Goal: Task Accomplishment & Management: Use online tool/utility

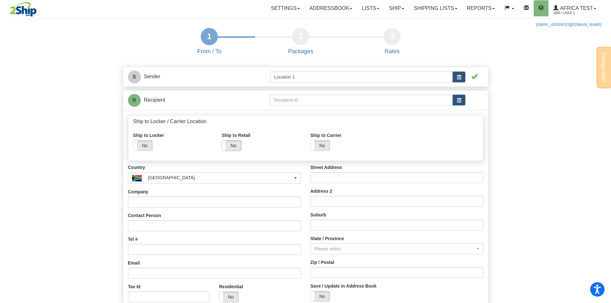
click at [230, 146] on label "No" at bounding box center [231, 145] width 19 height 10
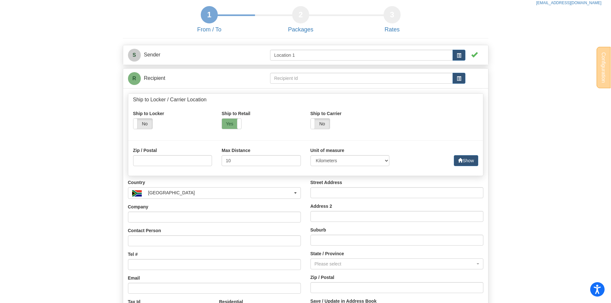
scroll to position [32, 0]
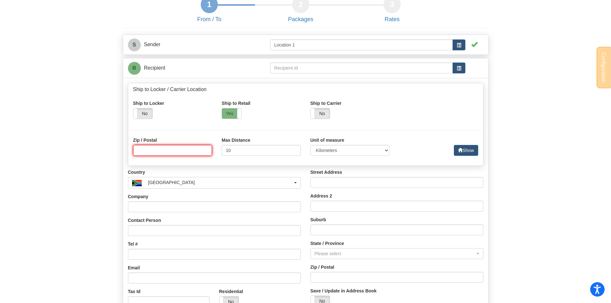
click at [163, 154] on input at bounding box center [172, 150] width 79 height 11
type input "7550"
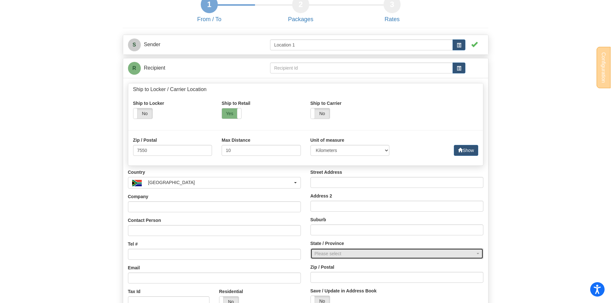
click at [354, 252] on div "Please select" at bounding box center [394, 253] width 161 height 6
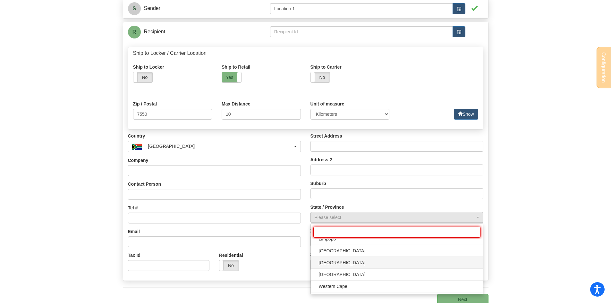
scroll to position [1, 0]
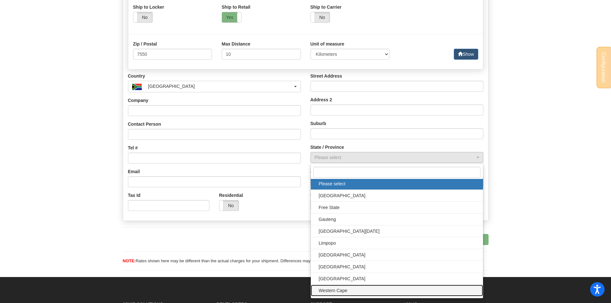
click at [341, 291] on span "Western Cape" at bounding box center [396, 291] width 159 height 10
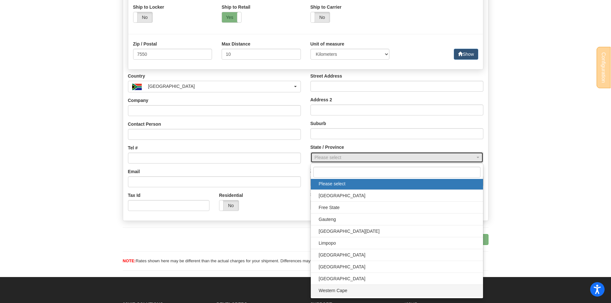
select select "WC"
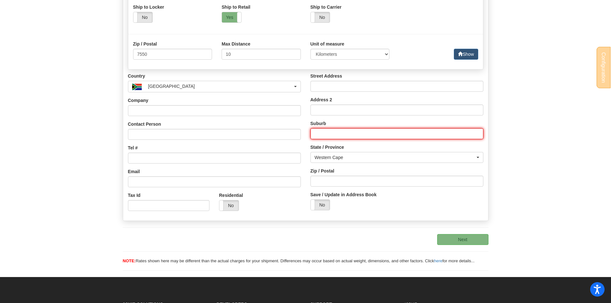
click at [331, 129] on input "text" at bounding box center [396, 133] width 173 height 11
type input "[GEOGRAPHIC_DATA]"
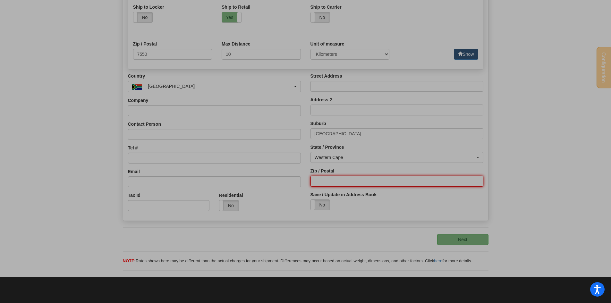
click at [345, 181] on input "Zip / Postal" at bounding box center [396, 181] width 173 height 11
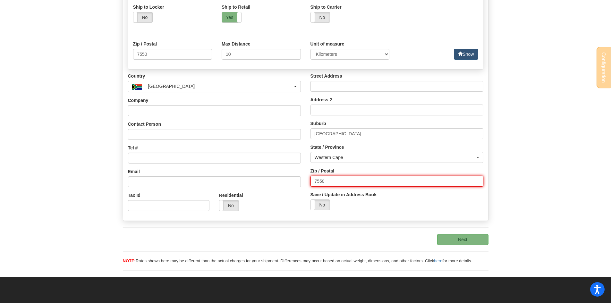
type input "7550"
click at [467, 54] on button "Show" at bounding box center [466, 54] width 24 height 11
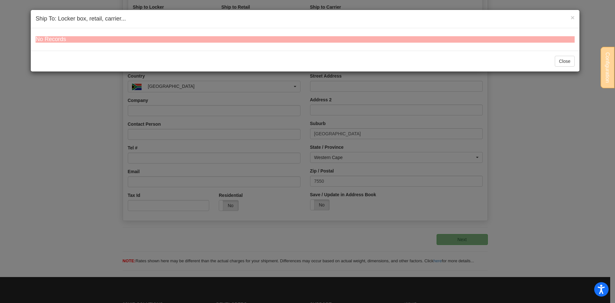
click at [82, 39] on h4 "No Records" at bounding box center [305, 39] width 539 height 6
click at [568, 62] on button "Close" at bounding box center [565, 61] width 20 height 11
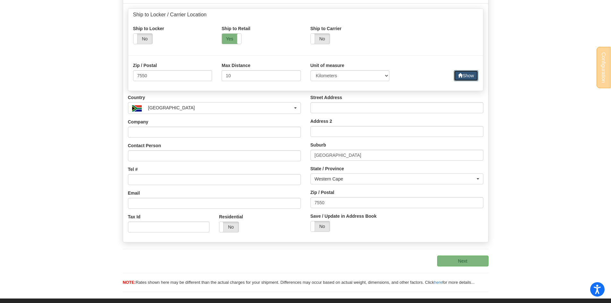
scroll to position [96, 0]
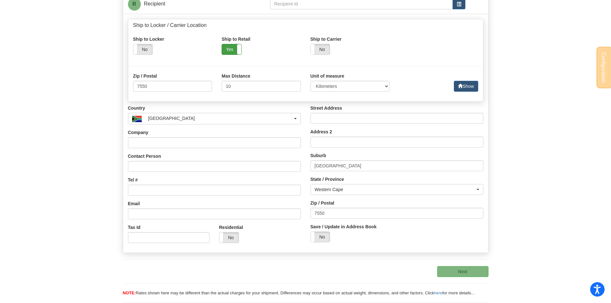
click at [230, 53] on label "Yes" at bounding box center [231, 49] width 19 height 10
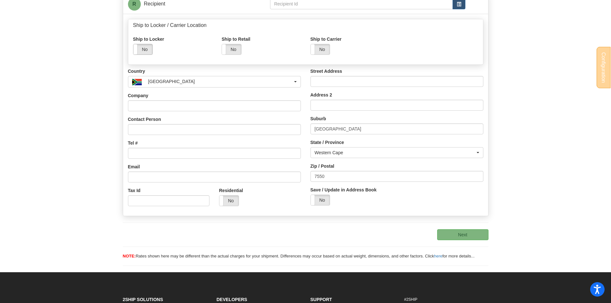
click at [148, 50] on label "No" at bounding box center [142, 49] width 19 height 10
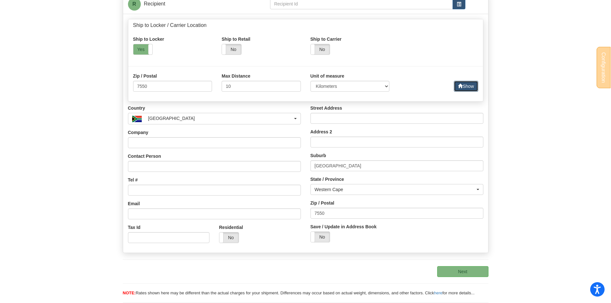
click at [465, 89] on button "Show" at bounding box center [466, 86] width 24 height 11
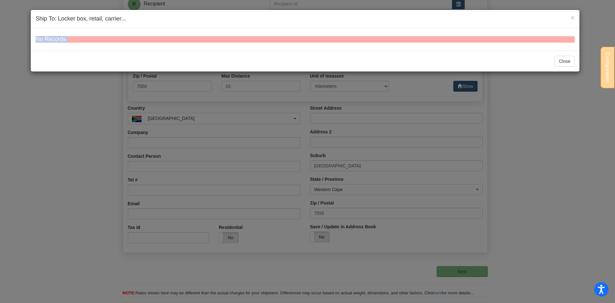
click at [567, 64] on button "Close" at bounding box center [565, 61] width 20 height 11
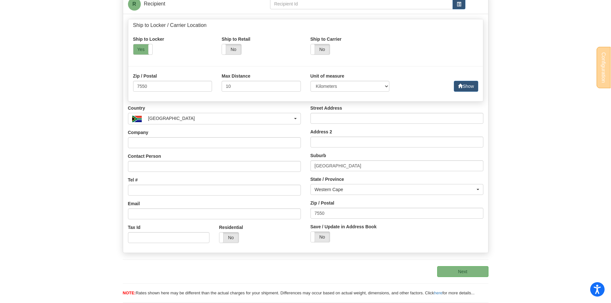
click at [143, 43] on div "Ship to Locker Yes No" at bounding box center [172, 45] width 79 height 19
click at [143, 46] on label "Yes" at bounding box center [142, 49] width 19 height 10
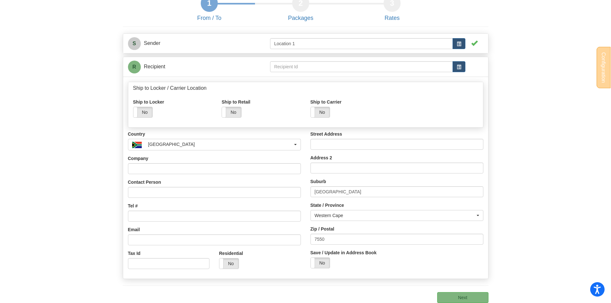
scroll to position [0, 0]
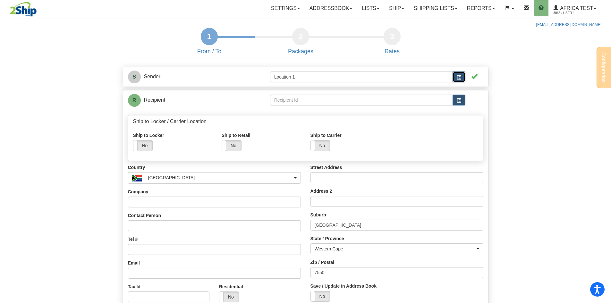
click at [463, 76] on button "button" at bounding box center [458, 76] width 13 height 11
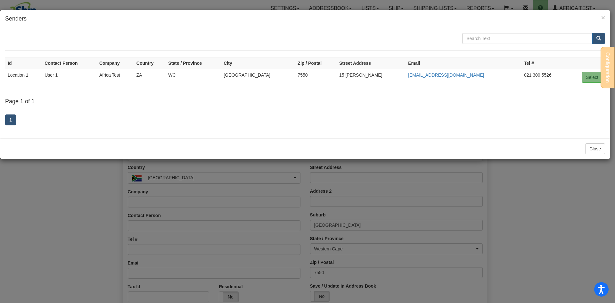
drag, startPoint x: 315, startPoint y: 78, endPoint x: 439, endPoint y: 79, distance: 124.4
click at [390, 80] on tr "Location 1 User 1 Africa Test ZA WC [GEOGRAPHIC_DATA] 7550 [STREET_ADDRESS][PER…" at bounding box center [305, 77] width 600 height 16
click at [594, 75] on button "Select" at bounding box center [592, 77] width 21 height 11
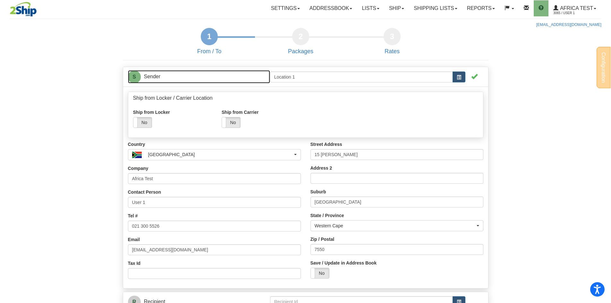
click at [158, 79] on link "S Sender" at bounding box center [199, 76] width 142 height 13
click at [145, 118] on label "No" at bounding box center [142, 122] width 18 height 10
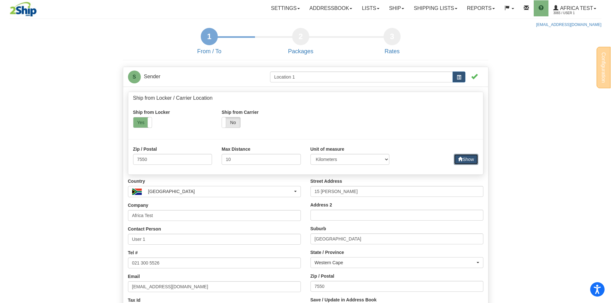
click at [463, 160] on button "Show" at bounding box center [466, 159] width 24 height 11
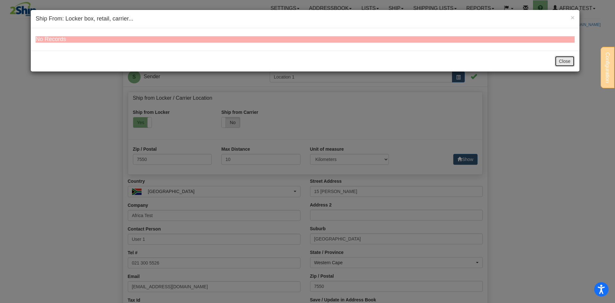
click at [564, 61] on button "Close" at bounding box center [565, 61] width 20 height 11
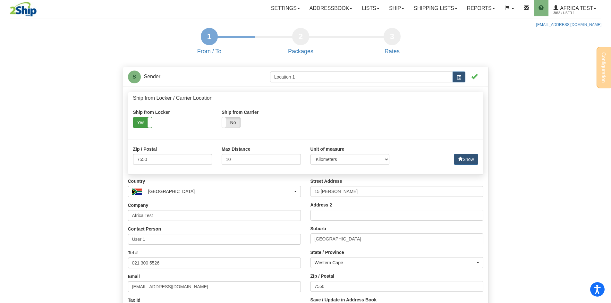
click at [143, 121] on label "Yes" at bounding box center [142, 122] width 18 height 10
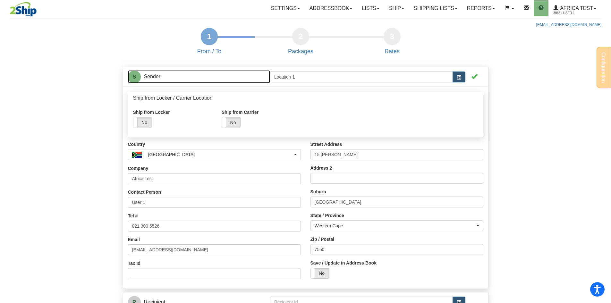
click at [238, 74] on link "S Sender" at bounding box center [199, 76] width 142 height 13
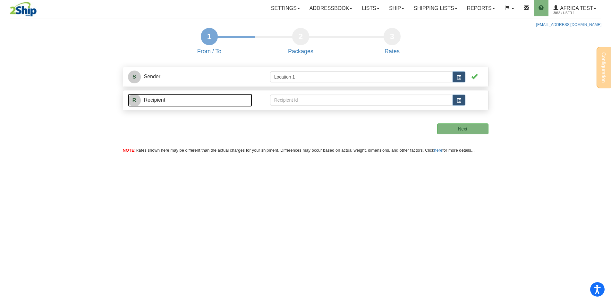
click at [243, 99] on link "R Recipient" at bounding box center [190, 100] width 124 height 13
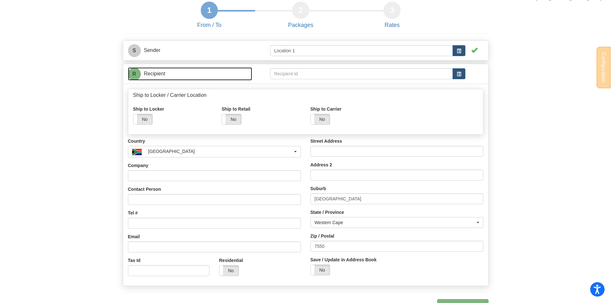
scroll to position [64, 0]
